Goal: Information Seeking & Learning: Learn about a topic

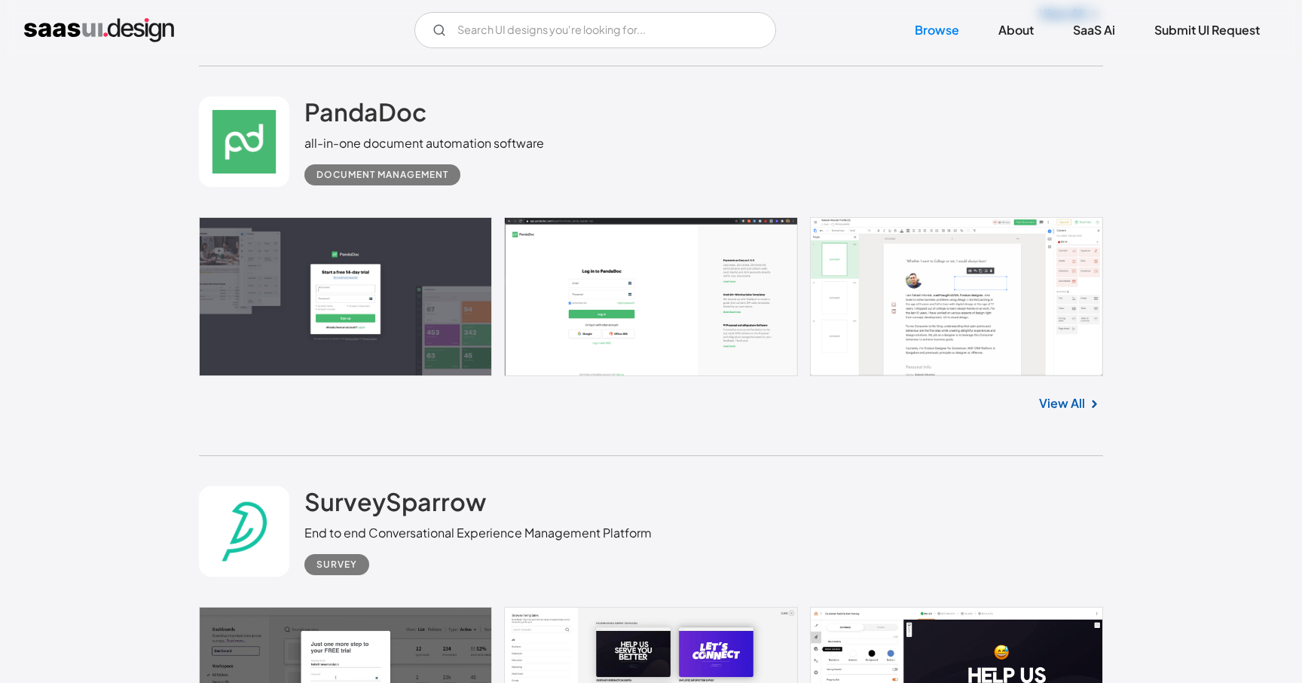
scroll to position [7095, 0]
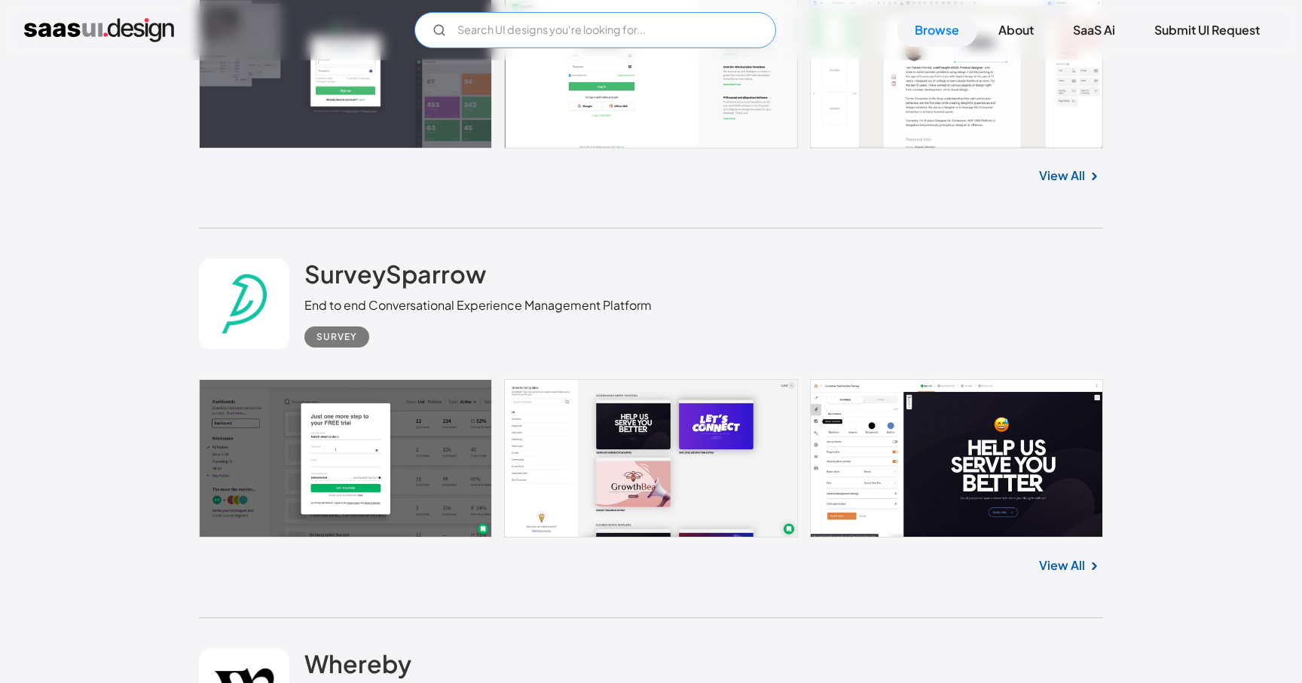
click at [615, 33] on input "Email Form" at bounding box center [595, 30] width 362 height 36
type input "s"
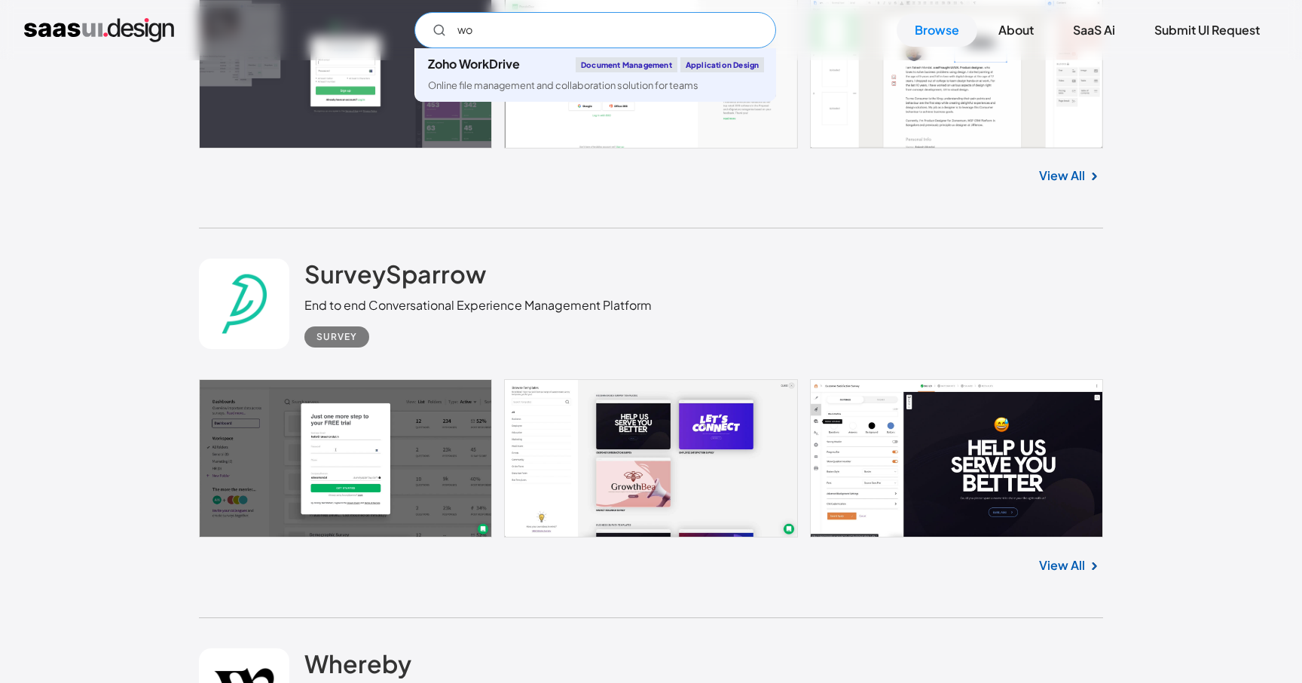
type input "w"
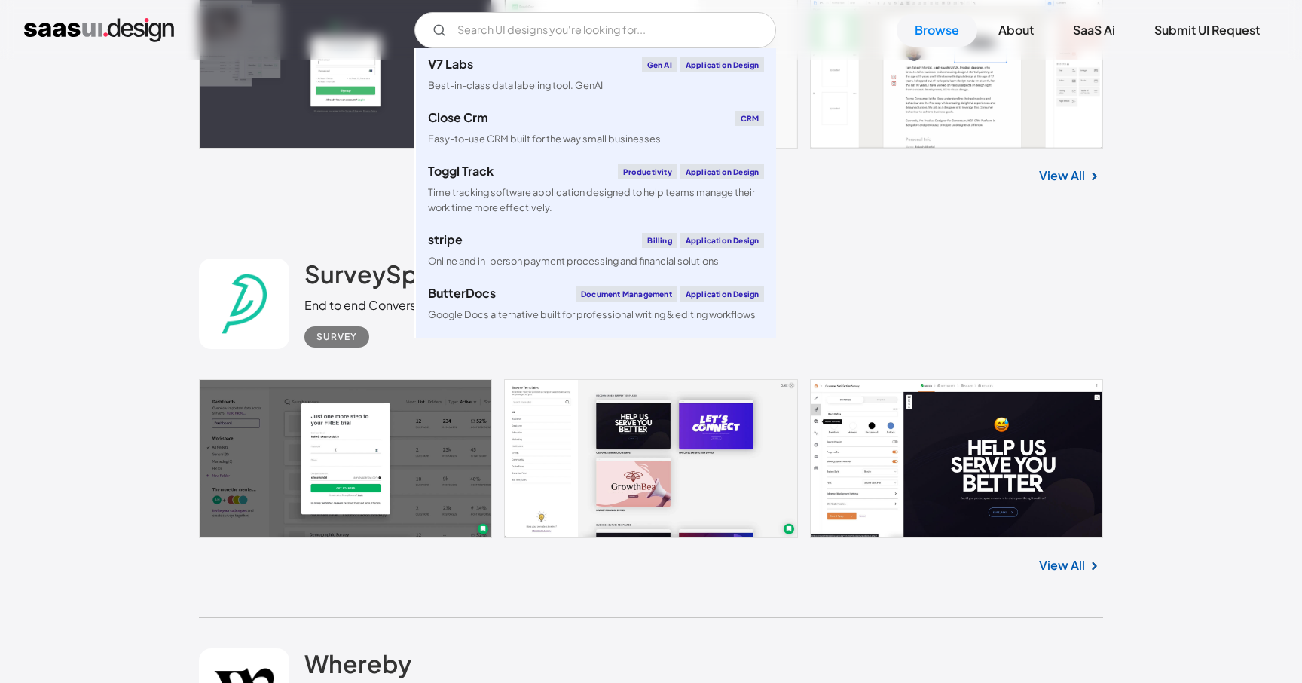
click at [974, 618] on div "Whereby Video Meetings, Video Conferencing and Screen Sharing Video Communicati…" at bounding box center [651, 693] width 904 height 151
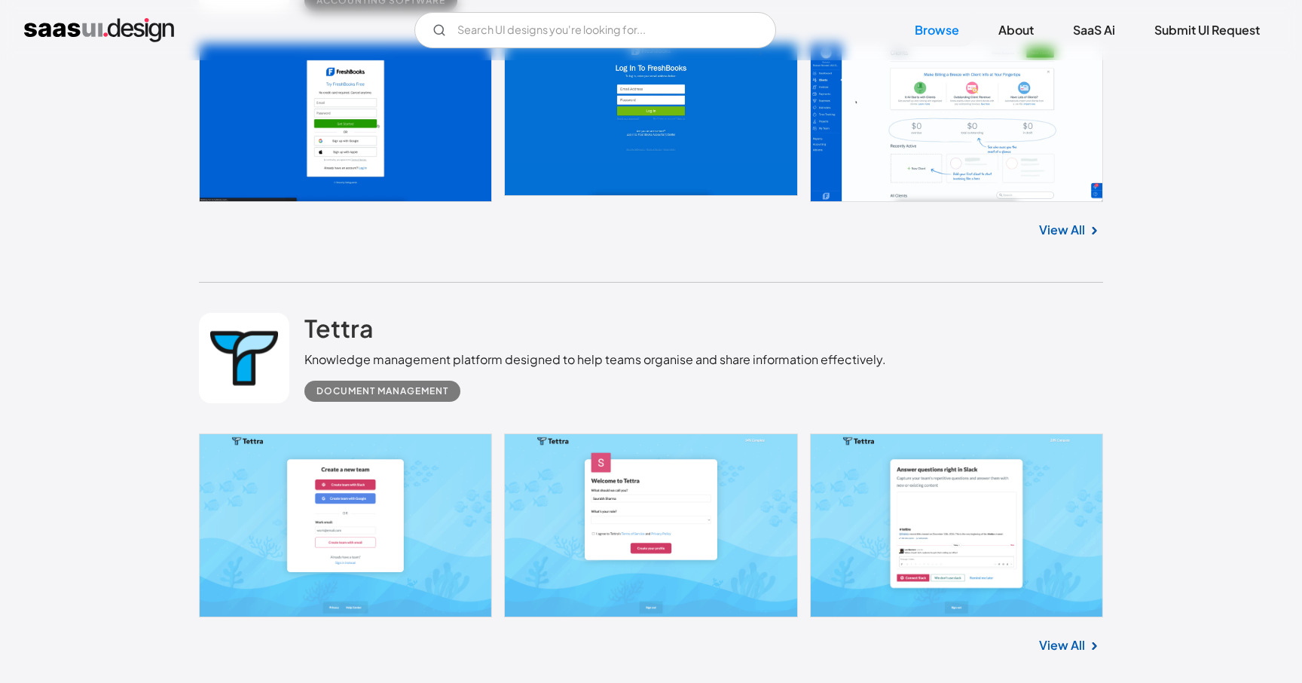
scroll to position [10801, 0]
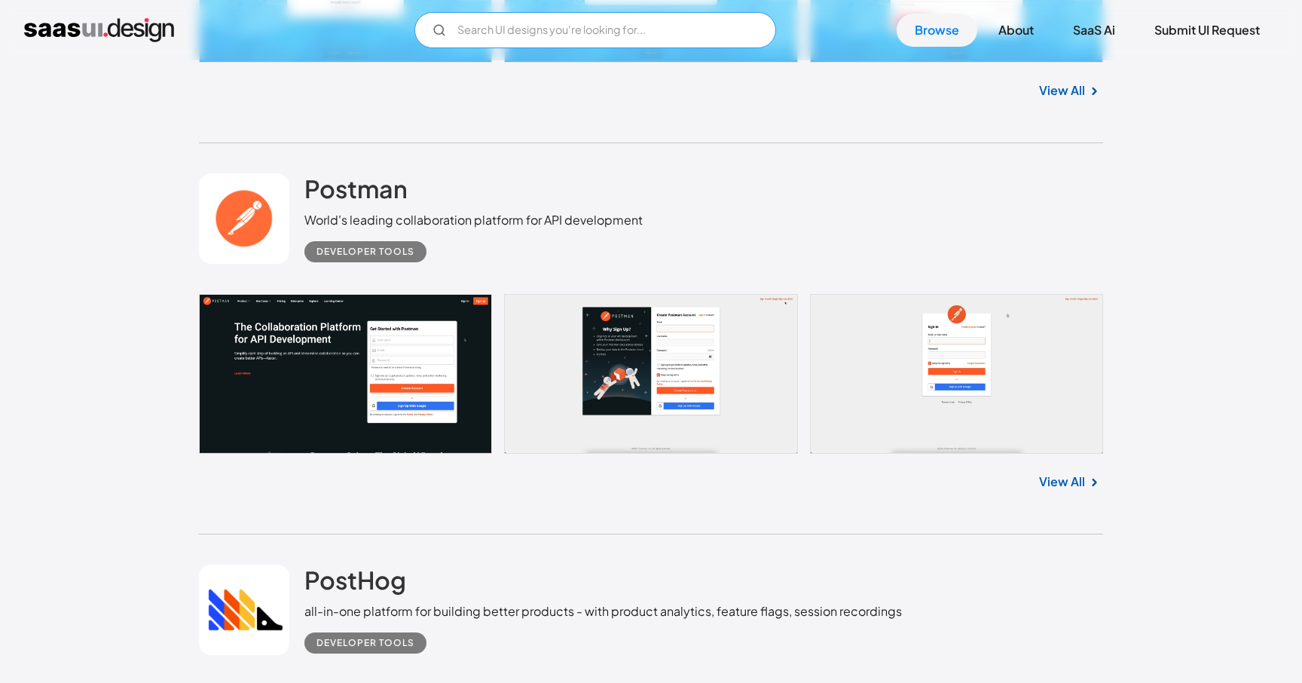
click at [590, 32] on input "Email Form" at bounding box center [595, 30] width 362 height 36
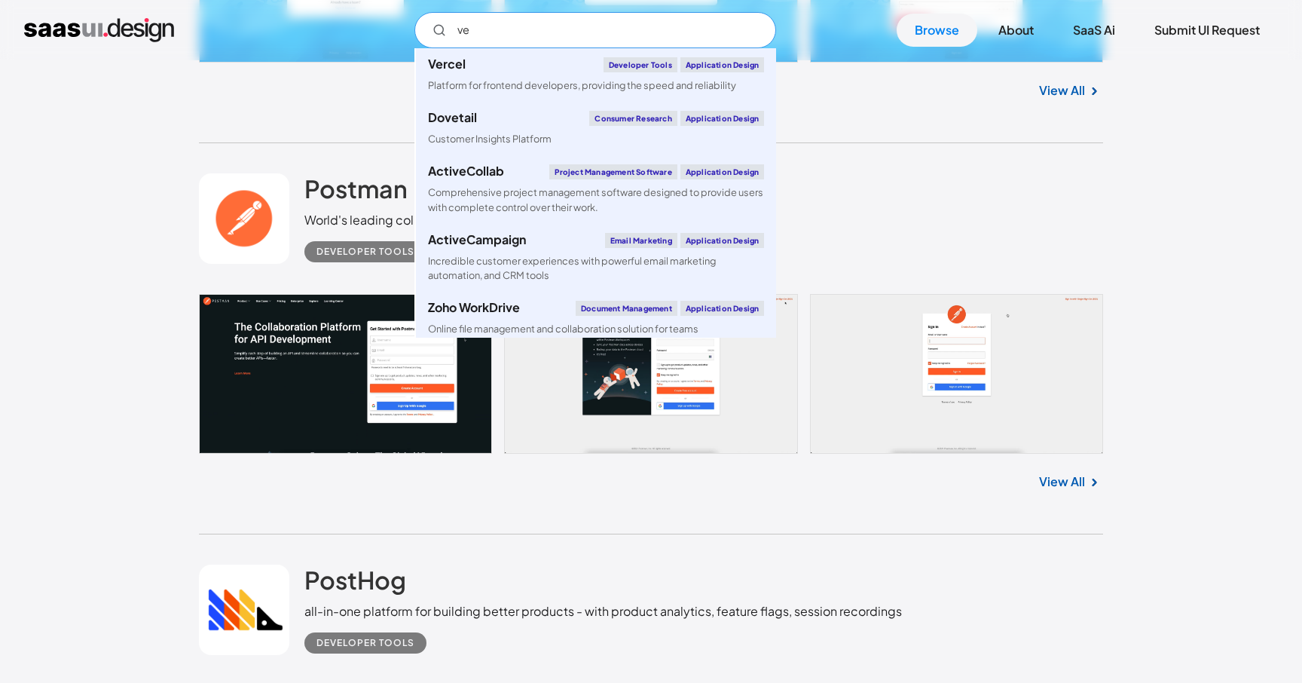
type input "v"
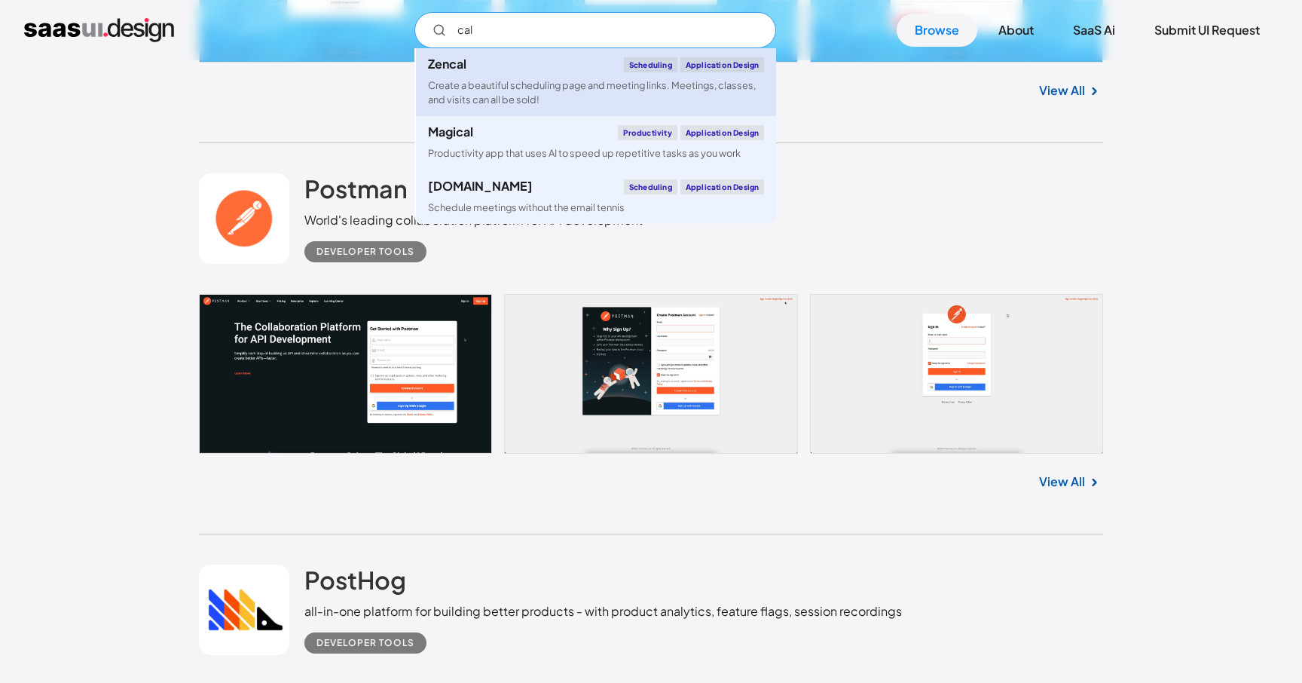
click at [546, 72] on link "Zencal Scheduling Application Design Create a beautiful scheduling page and mee…" at bounding box center [596, 82] width 360 height 68
type input "cal"
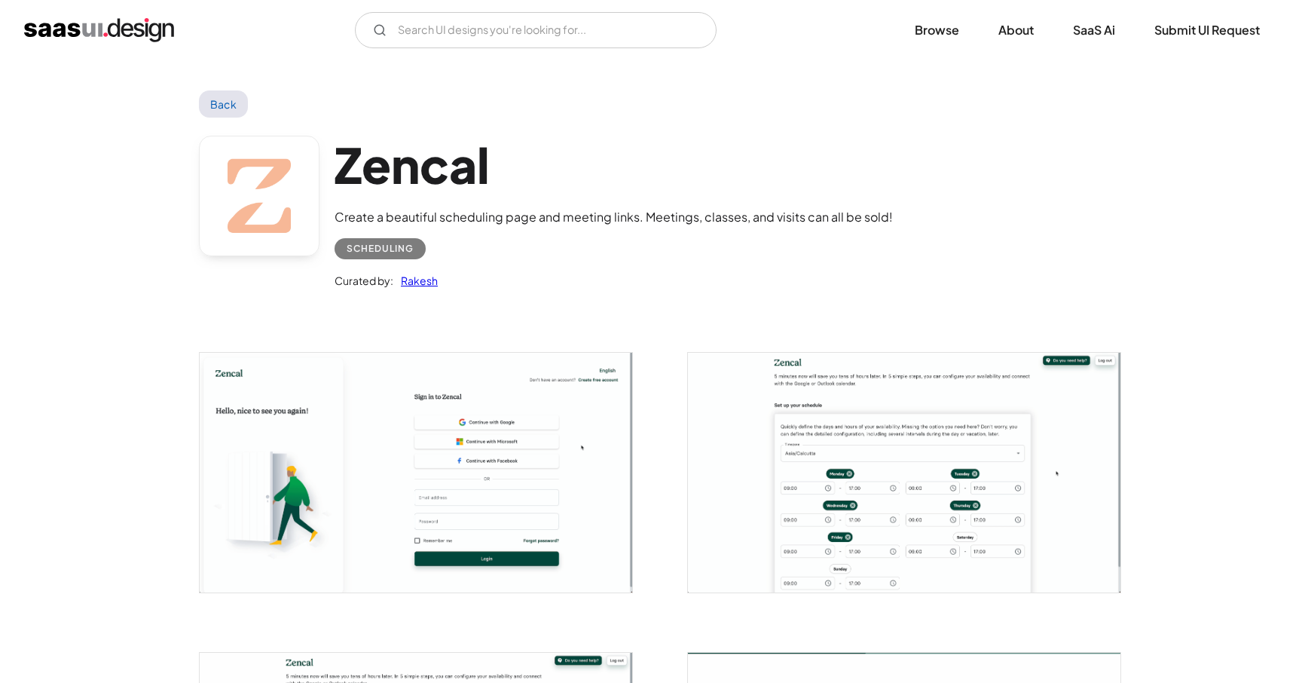
click at [391, 249] on div "Scheduling" at bounding box center [380, 249] width 67 height 18
click at [476, 483] on img "open lightbox" at bounding box center [416, 472] width 433 height 239
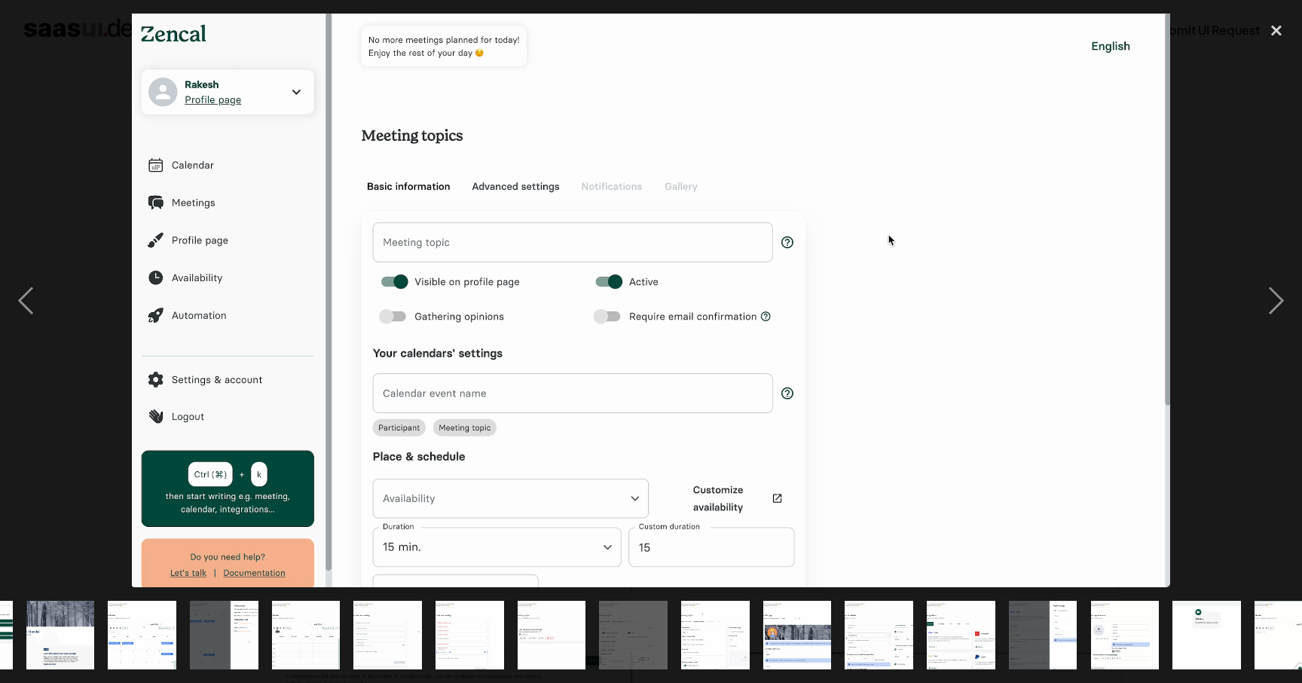
scroll to position [0, 678]
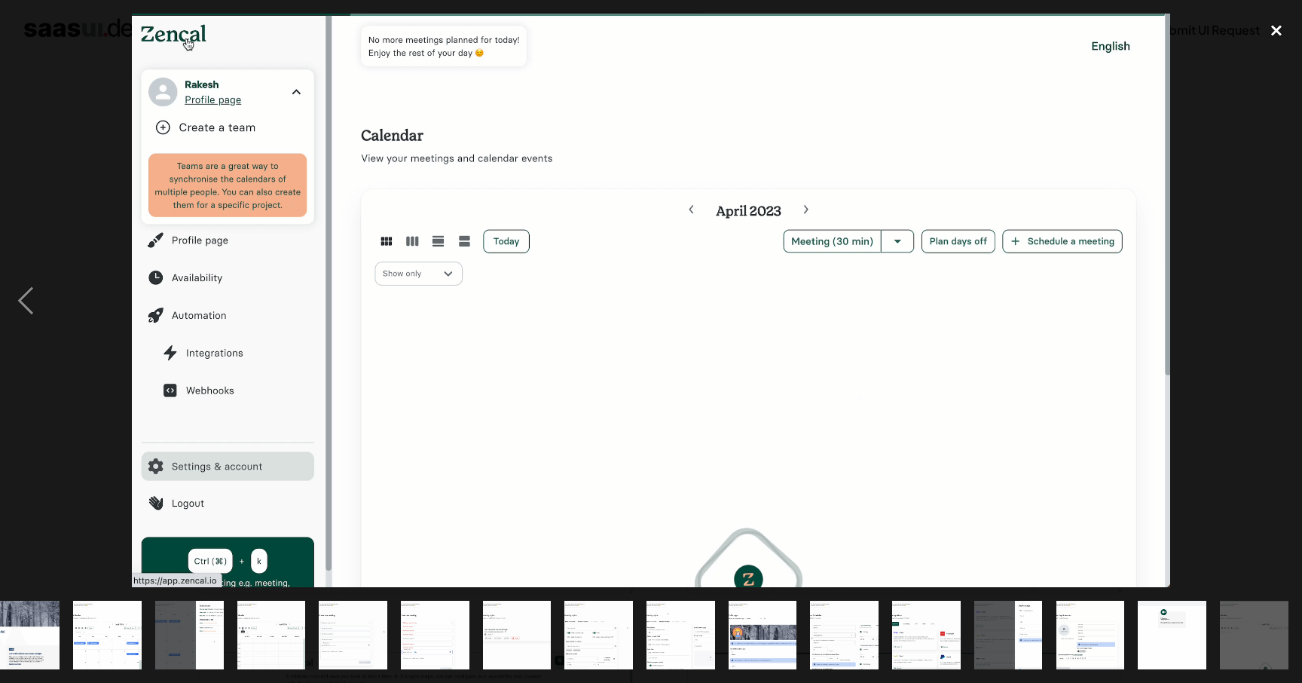
click at [1275, 28] on div "close lightbox" at bounding box center [1276, 30] width 51 height 33
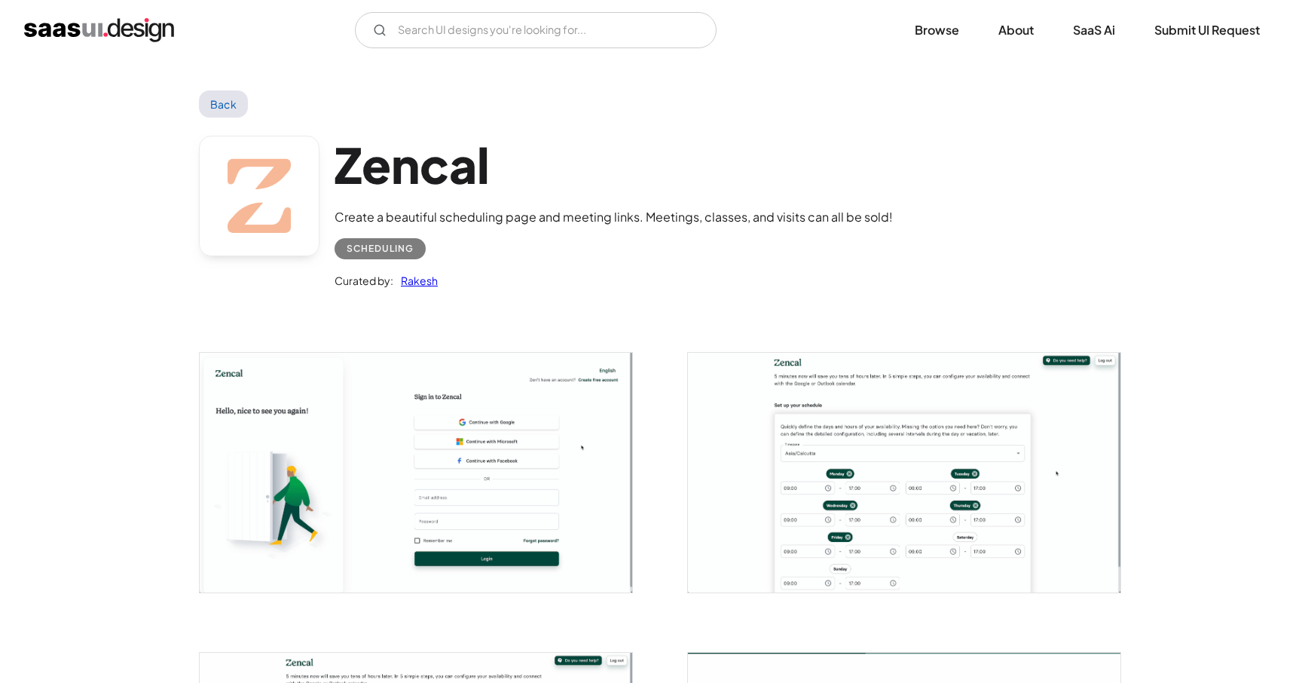
scroll to position [0, 0]
click at [373, 252] on div "Scheduling" at bounding box center [380, 249] width 67 height 18
click at [225, 99] on link "Back" at bounding box center [223, 103] width 49 height 27
click at [459, 33] on input "Email Form" at bounding box center [536, 30] width 362 height 36
type input "s"
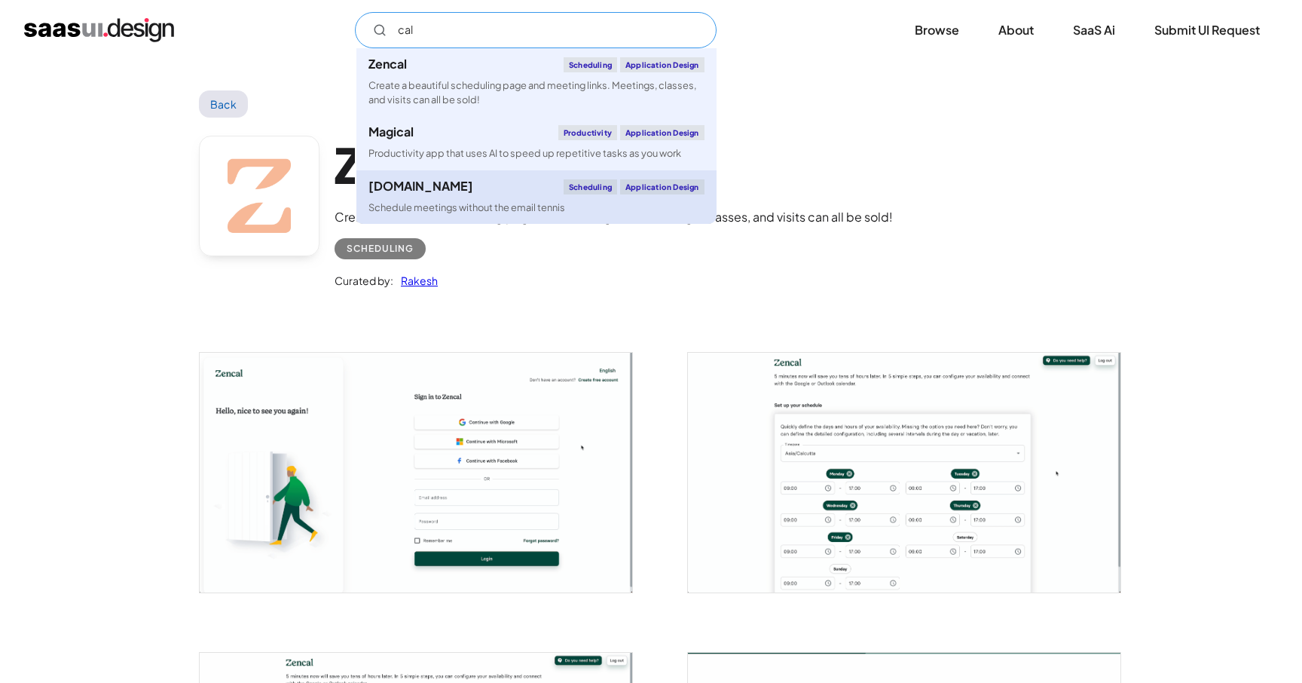
click at [403, 191] on div "[DOMAIN_NAME]" at bounding box center [421, 186] width 105 height 12
type input "cal"
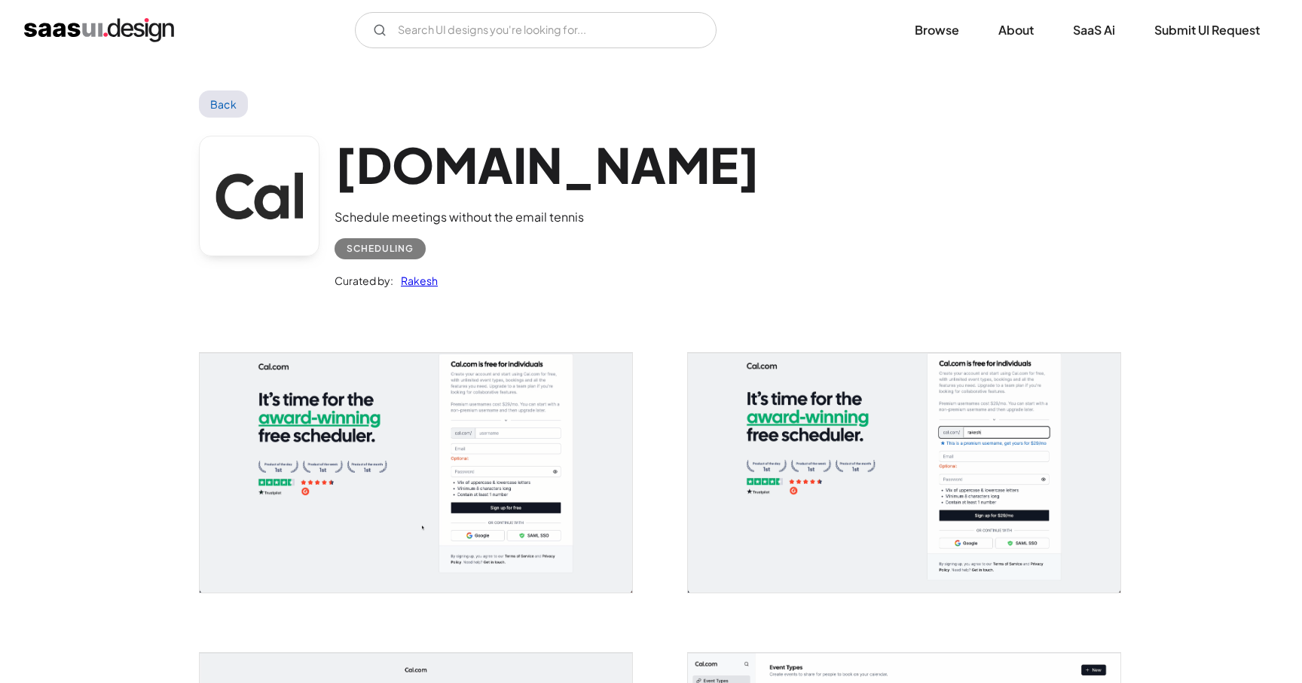
click at [369, 243] on div "Scheduling" at bounding box center [380, 249] width 67 height 18
click at [914, 28] on link "Browse" at bounding box center [937, 30] width 81 height 33
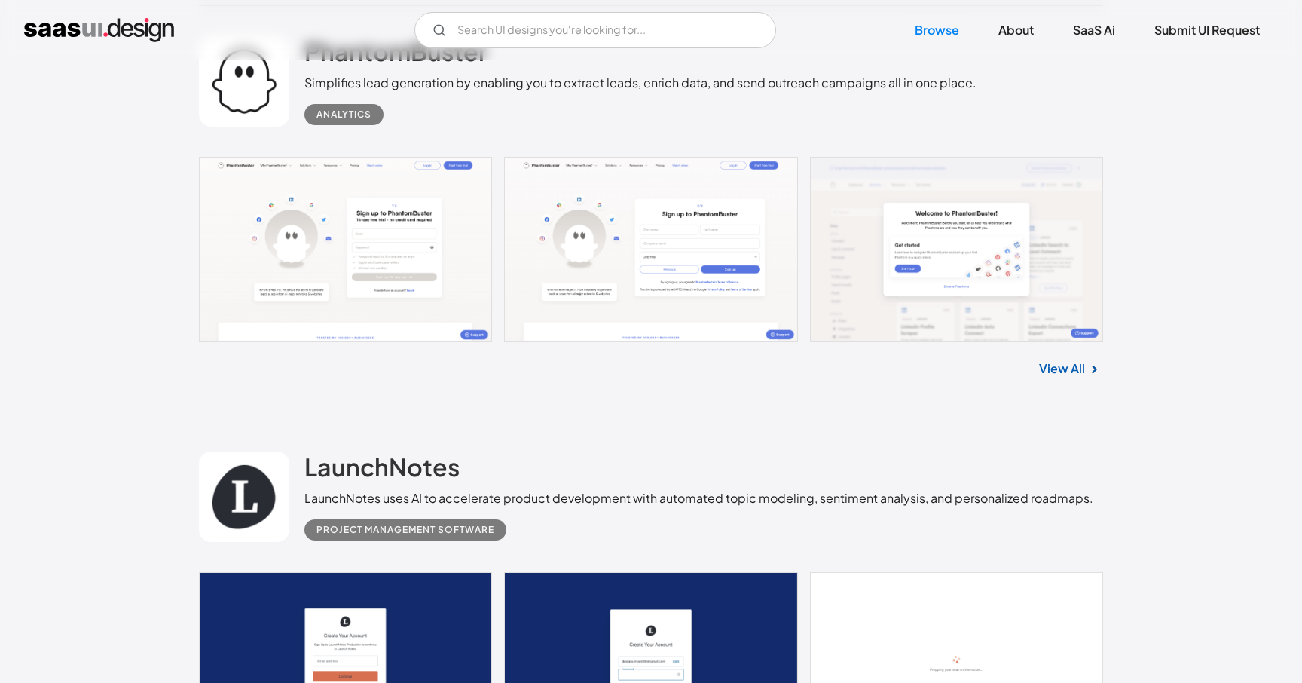
scroll to position [18578, 0]
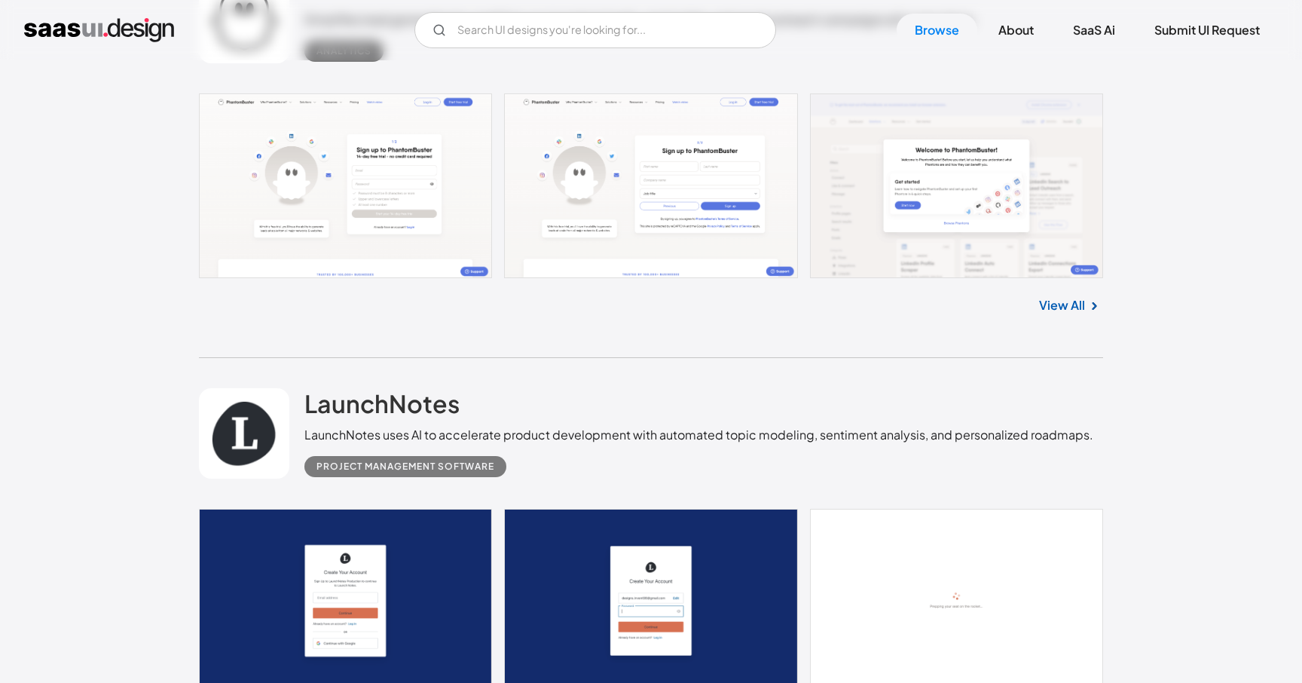
click at [422, 476] on div "Project Management Software" at bounding box center [406, 466] width 178 height 18
click at [998, 32] on link "About" at bounding box center [1016, 30] width 72 height 33
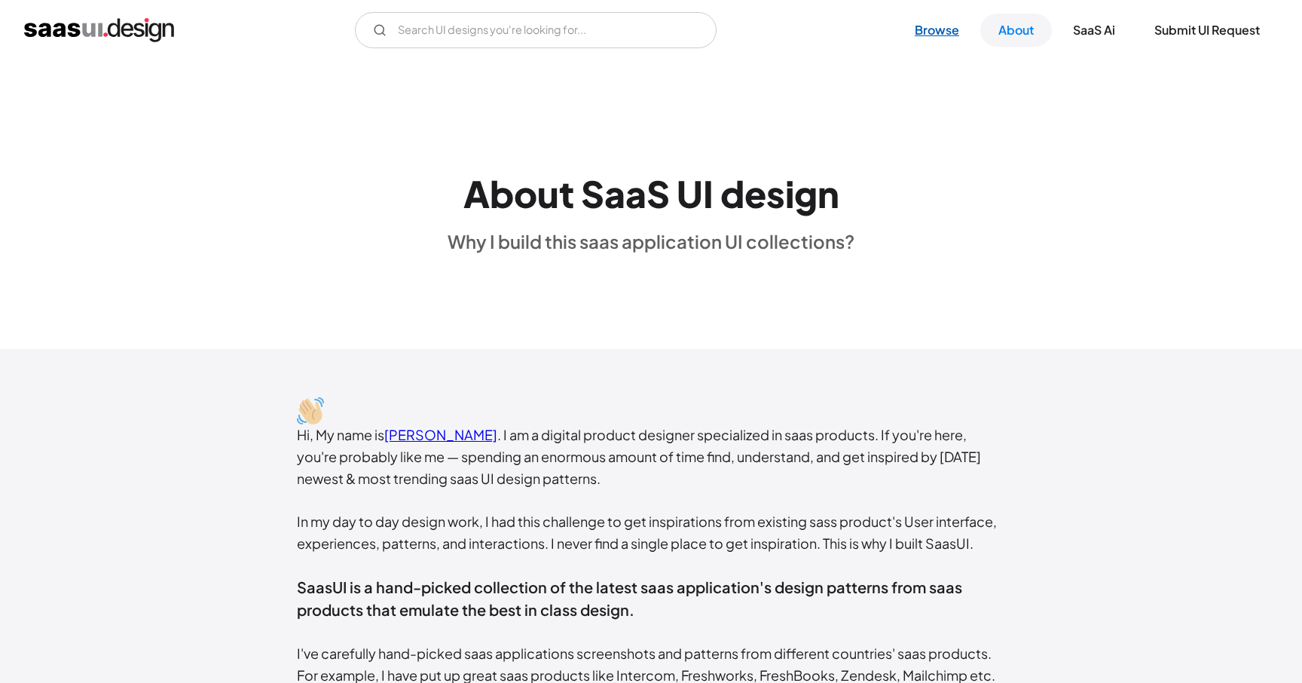
click at [921, 30] on link "Browse" at bounding box center [937, 30] width 81 height 33
